Goal: Task Accomplishment & Management: Use online tool/utility

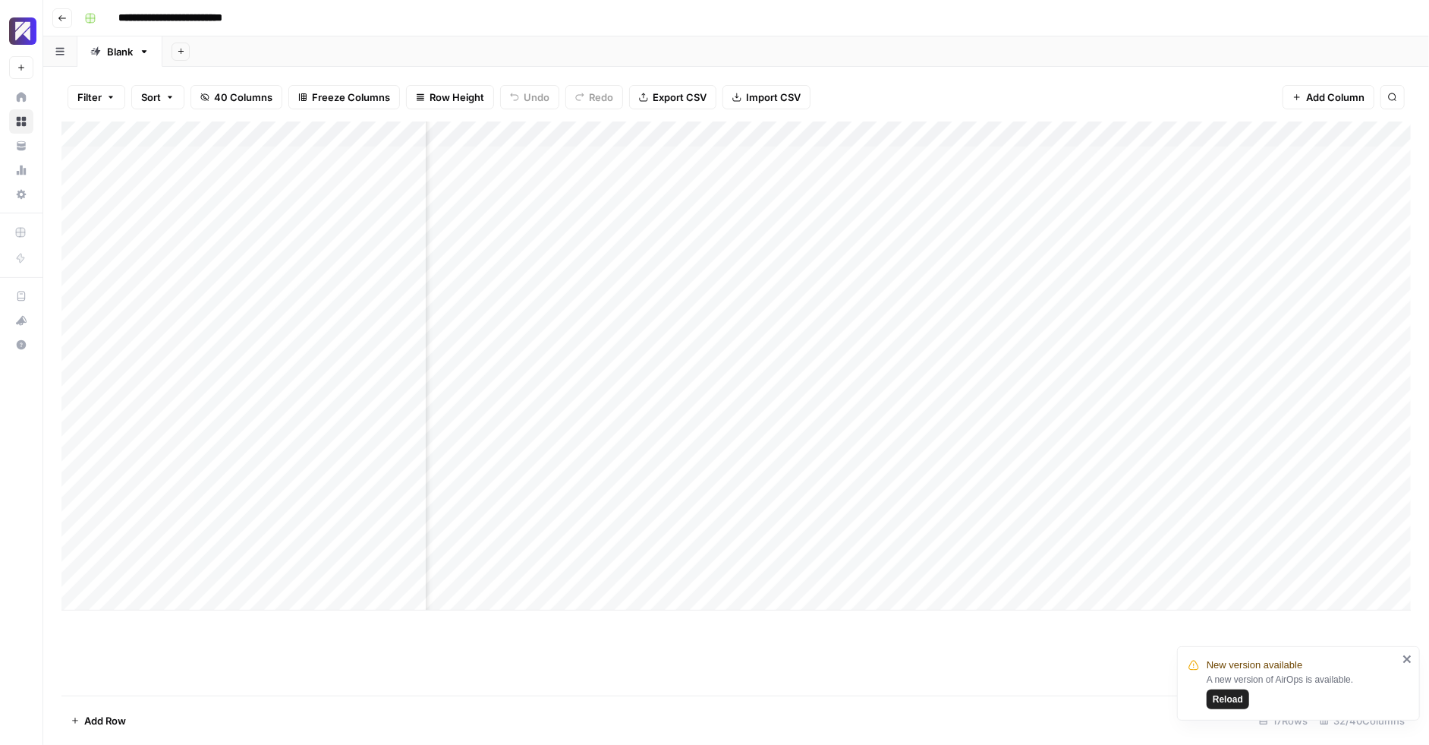
scroll to position [0, 3280]
click at [1226, 707] on button "Reload" at bounding box center [1228, 699] width 43 height 20
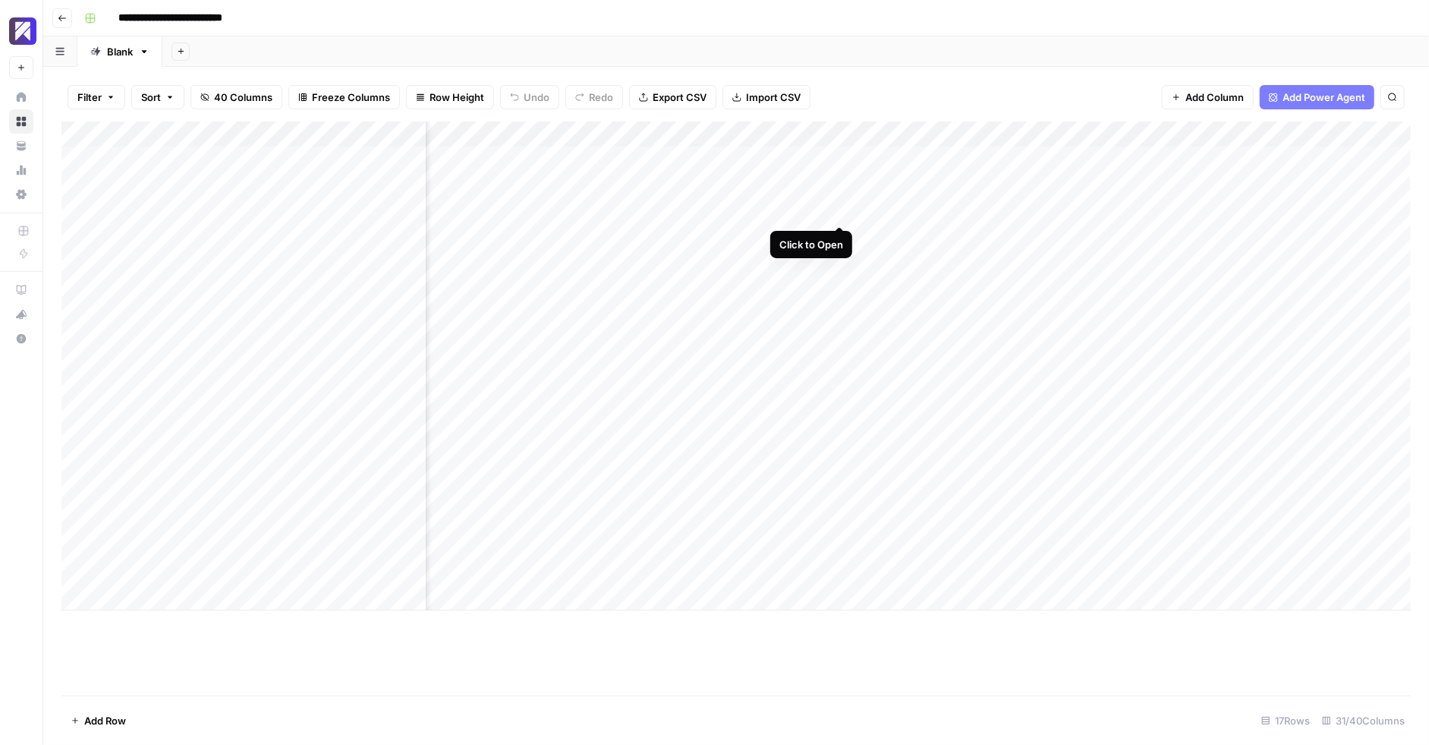
click at [843, 209] on div "Add Column" at bounding box center [735, 365] width 1349 height 489
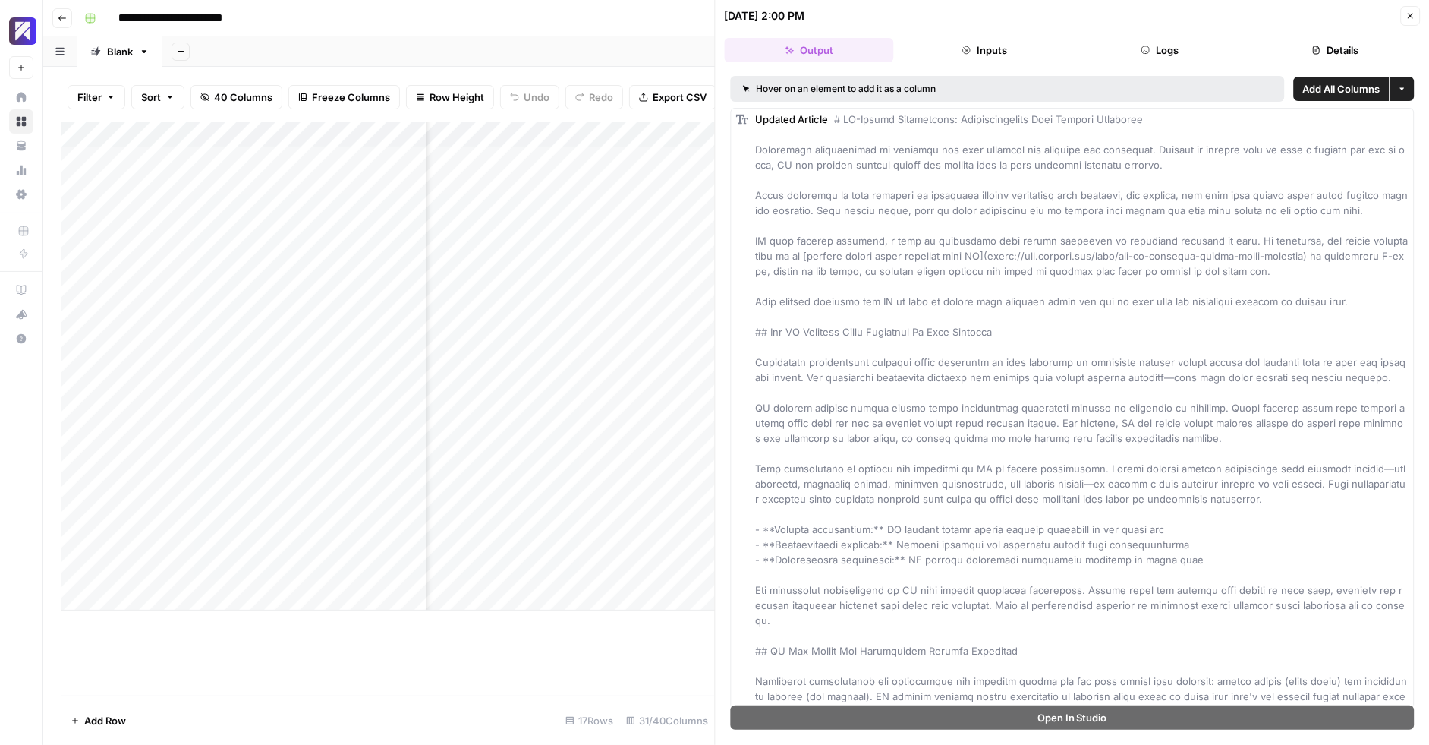
click at [1404, 17] on button "Close" at bounding box center [1410, 16] width 20 height 20
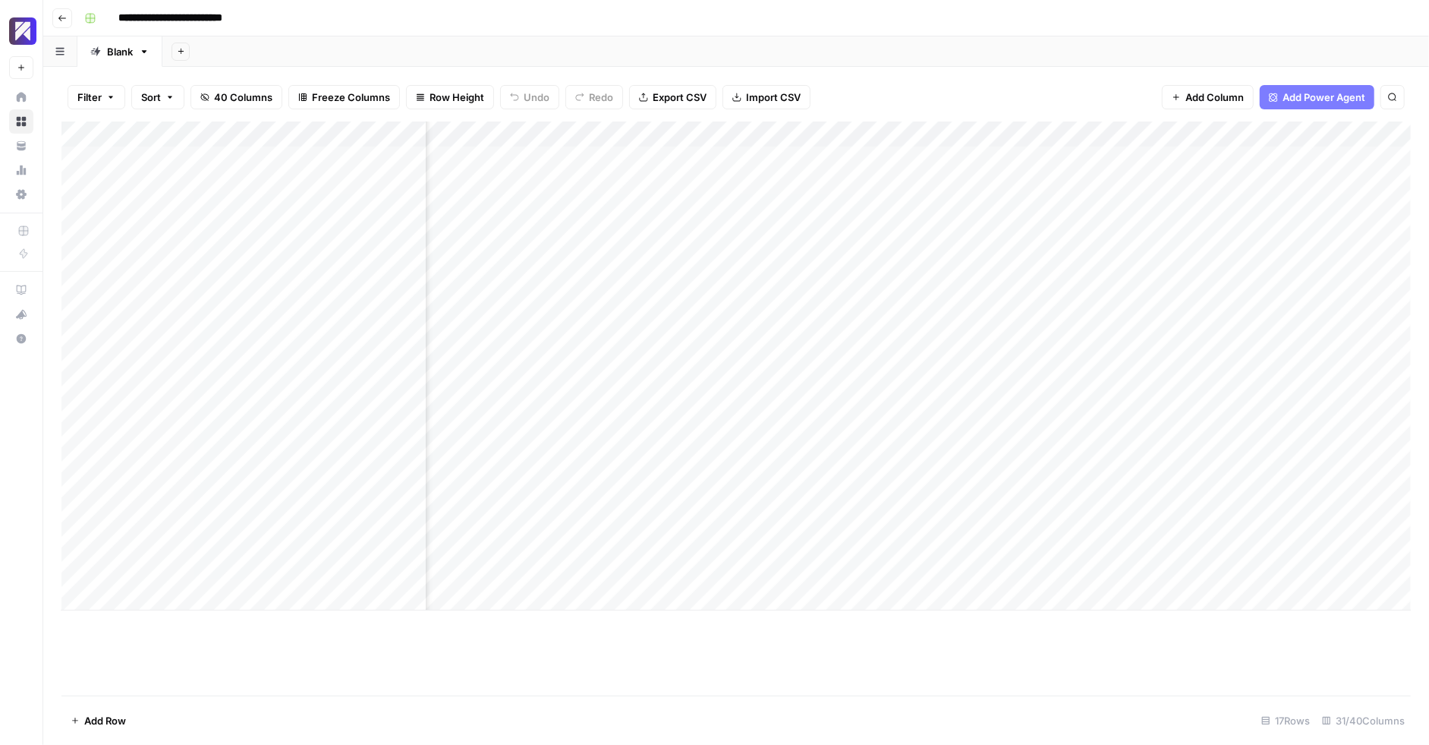
click at [991, 210] on div "Add Column" at bounding box center [735, 365] width 1349 height 489
click at [951, 248] on div "Add Column" at bounding box center [735, 365] width 1349 height 489
click at [968, 156] on div "Add Column" at bounding box center [735, 365] width 1349 height 489
click at [981, 155] on div "Add Column" at bounding box center [735, 365] width 1349 height 489
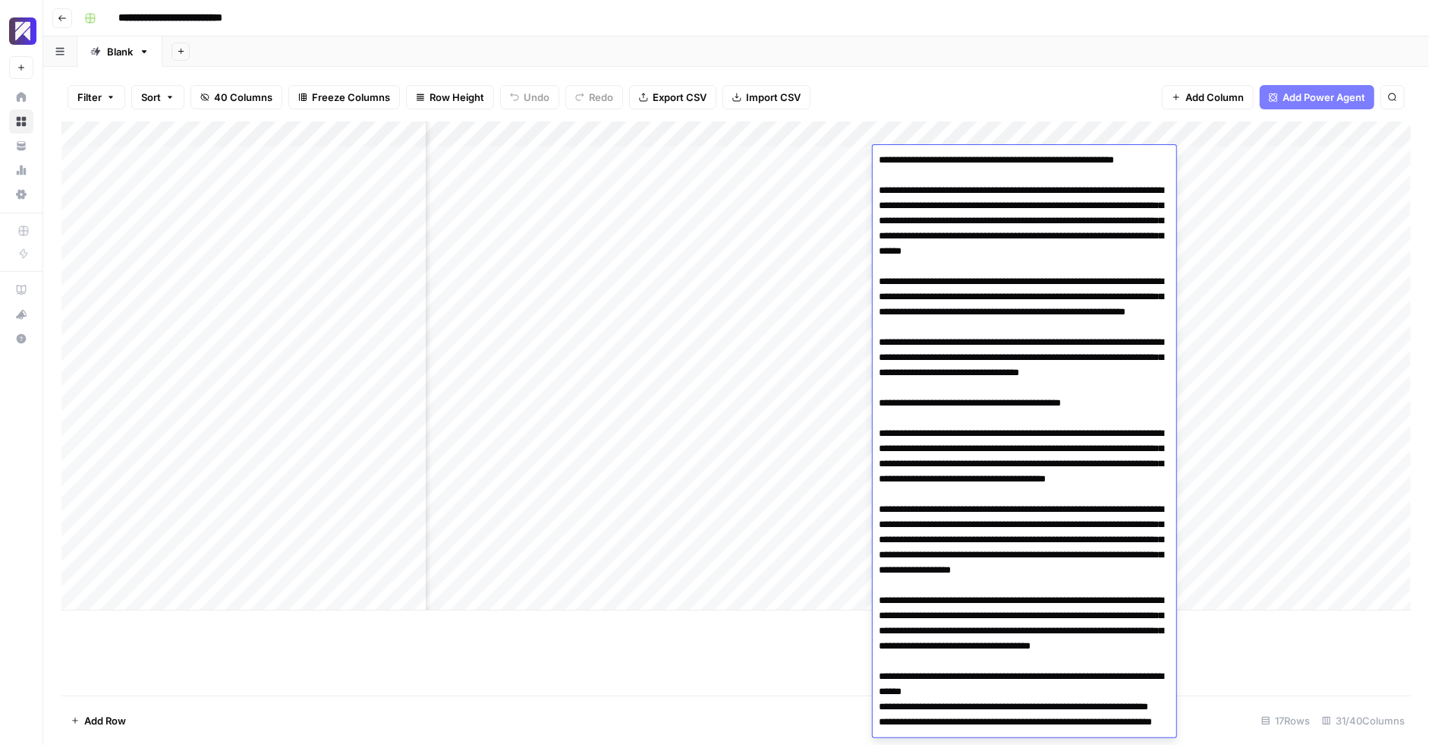
scroll to position [4503, 0]
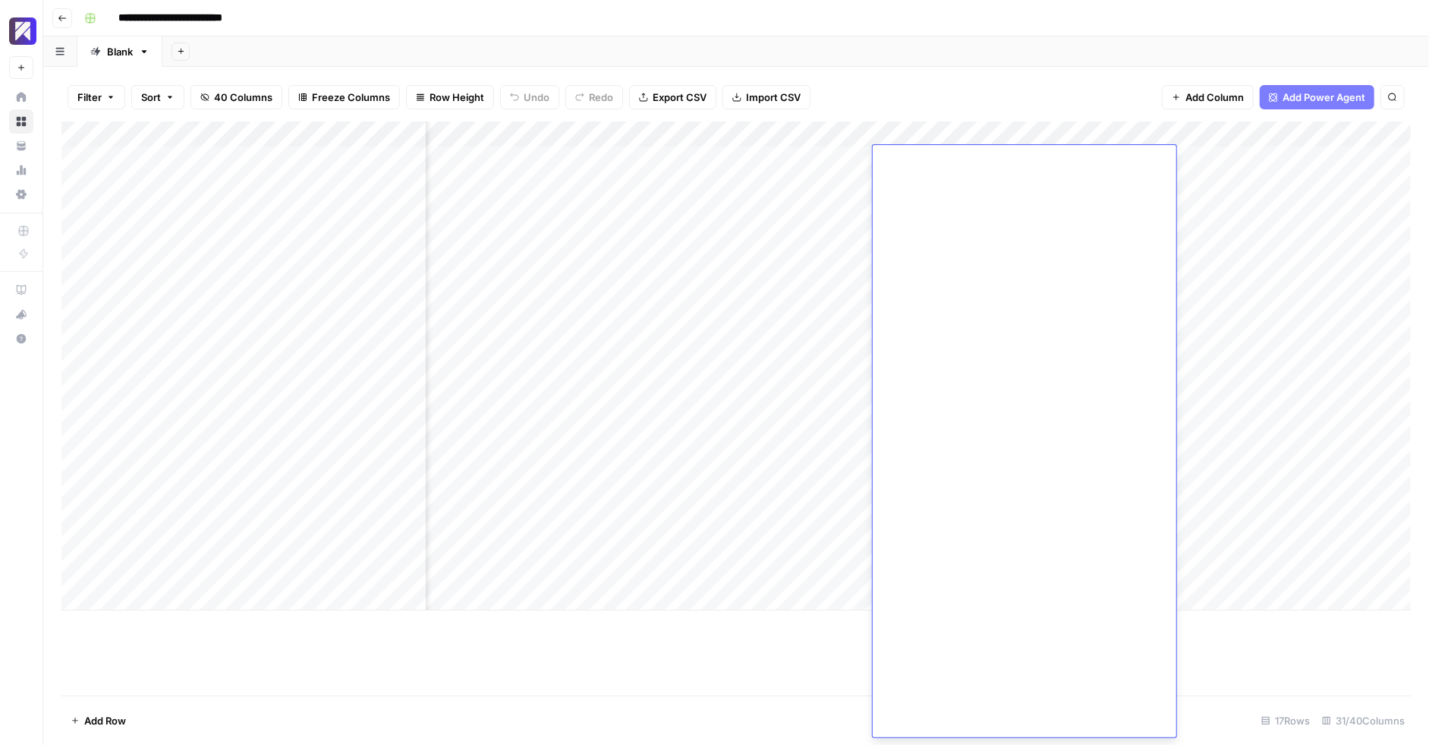
click at [954, 110] on div "Filter Sort 40 Columns Freeze Columns Row Height Undo Redo Export CSV Import CS…" at bounding box center [735, 97] width 1349 height 49
click at [954, 135] on div "Add Column" at bounding box center [735, 365] width 1349 height 489
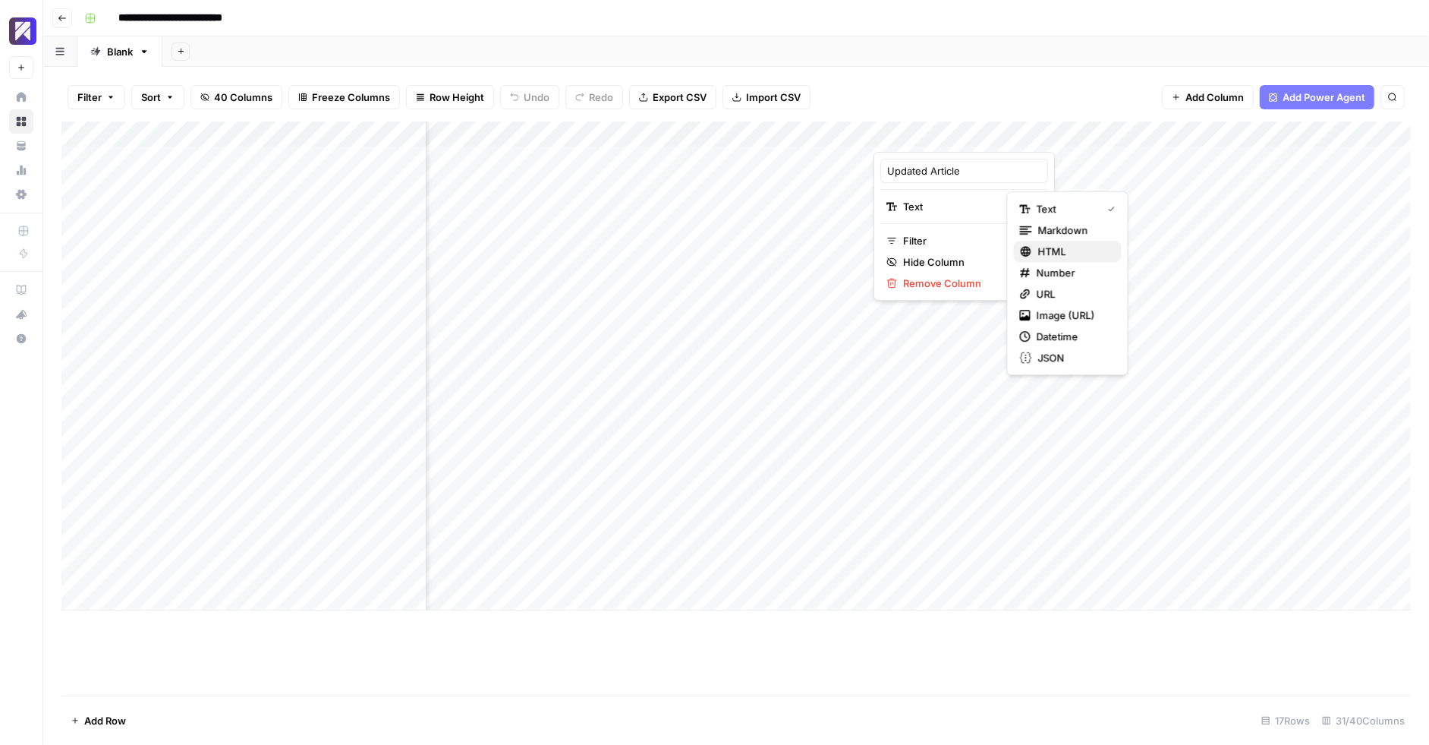
click at [1031, 244] on div "HTML" at bounding box center [1068, 251] width 96 height 15
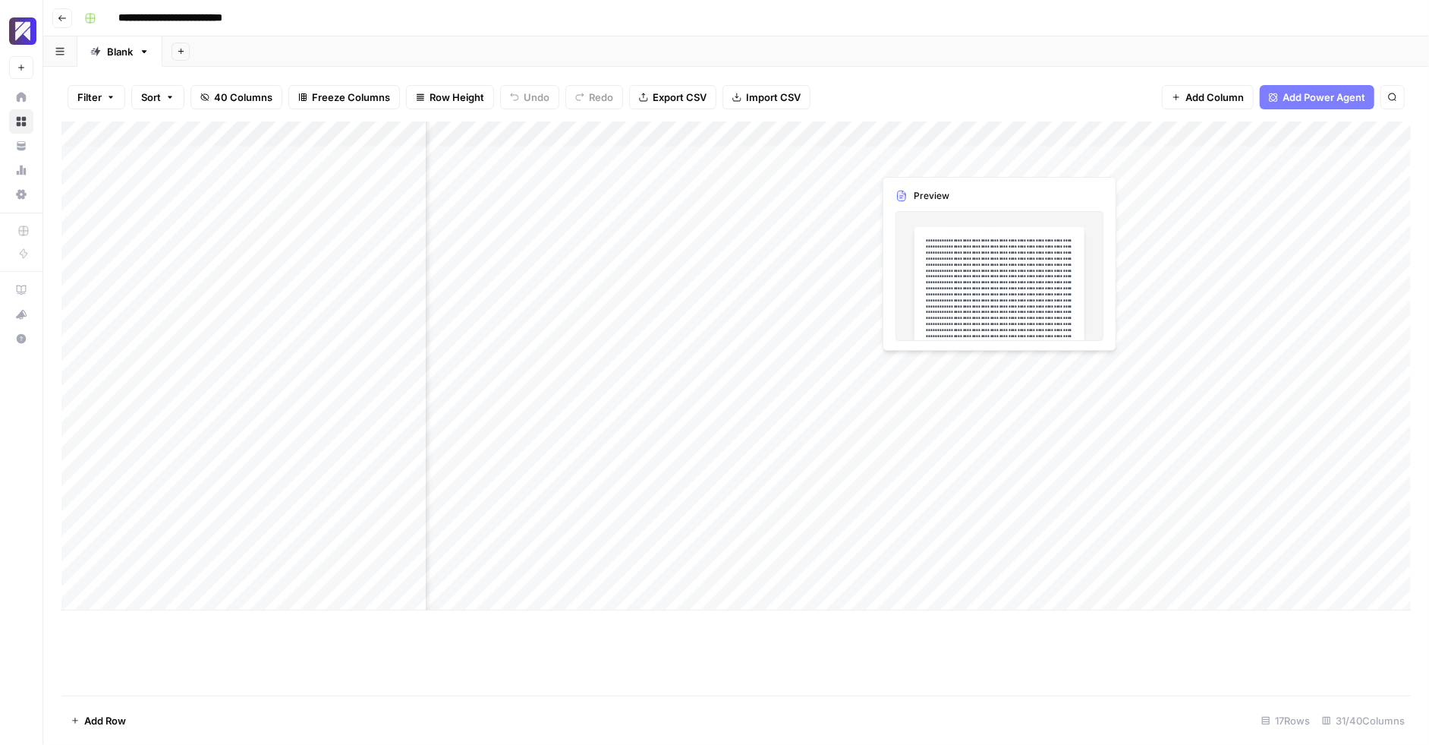
click at [998, 163] on div "Add Column" at bounding box center [735, 365] width 1349 height 489
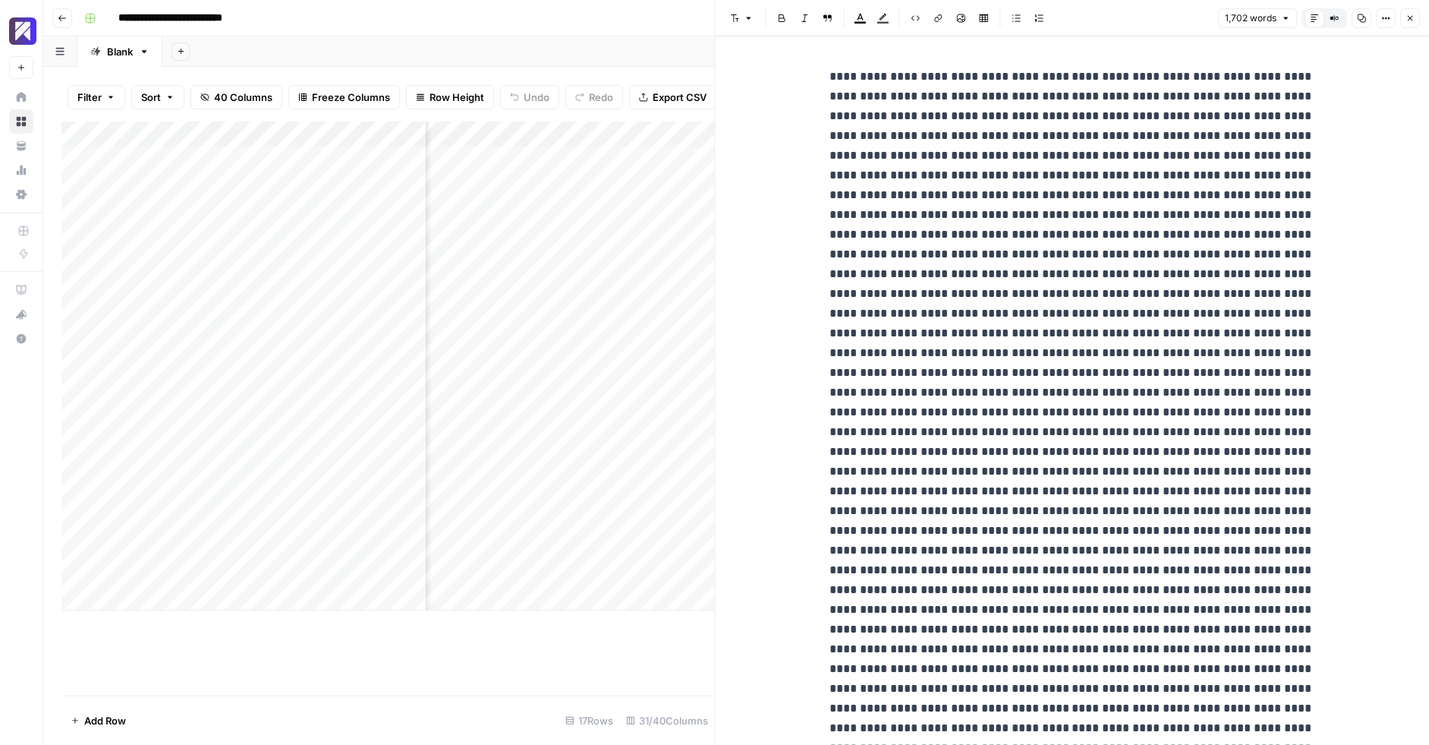
click at [1413, 17] on icon "button" at bounding box center [1410, 18] width 9 height 9
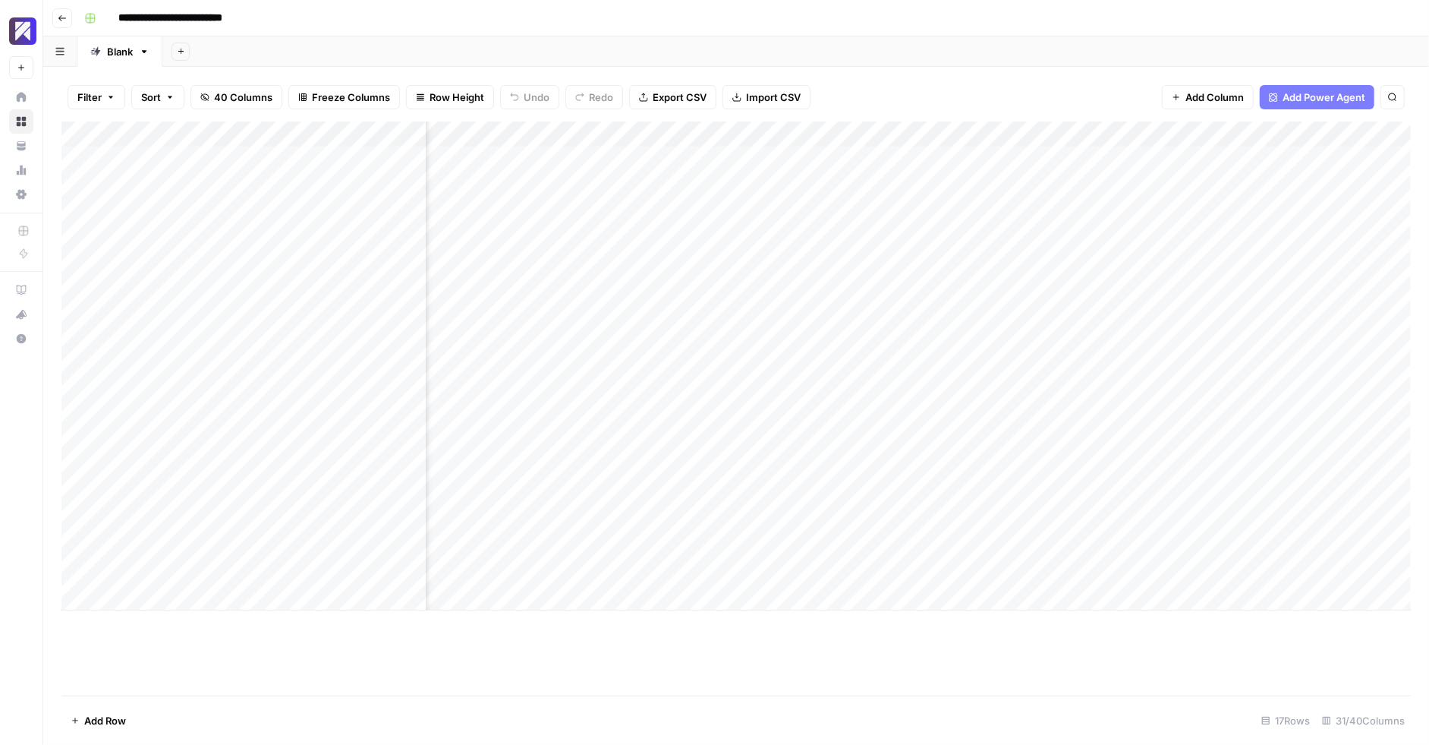
scroll to position [0, 1605]
